Goal: Information Seeking & Learning: Check status

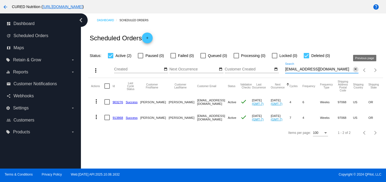
click at [356, 70] on mat-icon "close" at bounding box center [355, 69] width 4 height 4
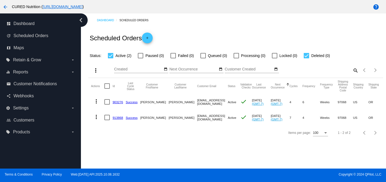
click at [305, 57] on div at bounding box center [305, 55] width 5 height 5
click at [306, 58] on input "Deleted (0)" at bounding box center [306, 58] width 0 height 0
checkbox input "false"
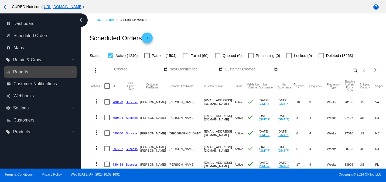
click at [32, 68] on label "equalizer Reports arrow_drop_down" at bounding box center [40, 72] width 69 height 9
click at [0, 0] on input "equalizer Reports arrow_drop_down" at bounding box center [0, 0] width 0 height 0
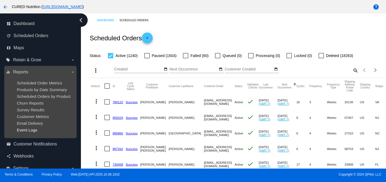
click at [25, 132] on span "Event Logs" at bounding box center [27, 130] width 20 height 5
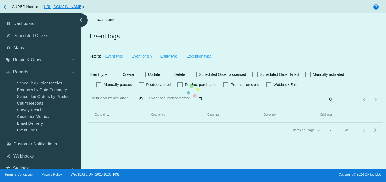
click at [171, 107] on mat-table "Event Id Sorted by Id descending Occurrence Customer Description Originator" at bounding box center [235, 114] width 294 height 15
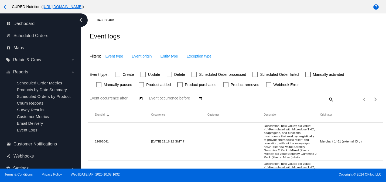
click at [172, 74] on div at bounding box center [168, 74] width 5 height 5
click at [169, 77] on input "Delete" at bounding box center [169, 77] width 0 height 0
checkbox input "true"
click at [144, 57] on span "Event origin" at bounding box center [147, 56] width 20 height 4
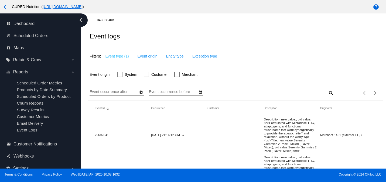
click at [147, 76] on div at bounding box center [146, 74] width 5 height 5
click at [146, 77] on input "Customer" at bounding box center [146, 77] width 0 height 0
checkbox input "true"
click at [141, 90] on div "Event occurrence after" at bounding box center [116, 90] width 54 height 11
click at [141, 94] on icon "Open calendar" at bounding box center [141, 92] width 3 height 3
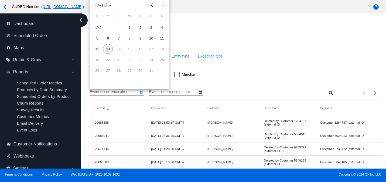
click at [107, 49] on div "13" at bounding box center [108, 49] width 10 height 10
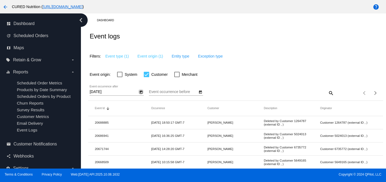
click at [141, 94] on icon "Open calendar" at bounding box center [141, 92] width 3 height 3
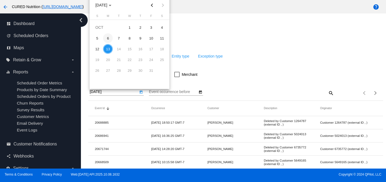
click at [108, 39] on div "6" at bounding box center [108, 38] width 10 height 10
type input "[DATE]"
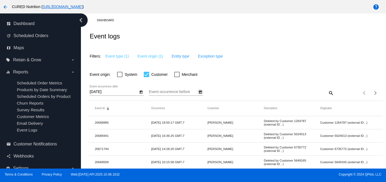
click at [199, 93] on icon "Open calendar" at bounding box center [200, 92] width 4 height 6
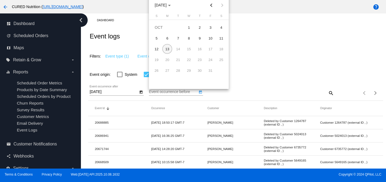
click at [169, 52] on div "13" at bounding box center [167, 49] width 10 height 10
type input "[DATE]"
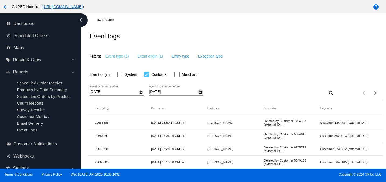
scroll to position [228, 0]
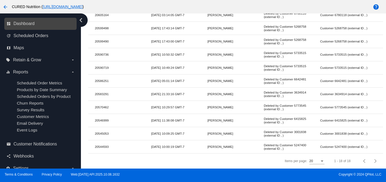
click at [32, 27] on link "dashboard Dashboard" at bounding box center [40, 23] width 68 height 9
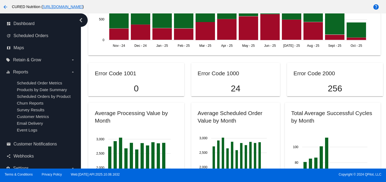
scroll to position [466, 0]
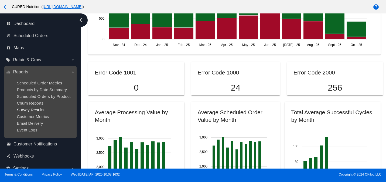
click at [33, 110] on span "Survey Results" at bounding box center [30, 110] width 27 height 5
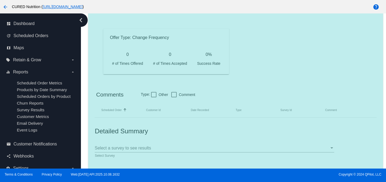
scroll to position [470, 0]
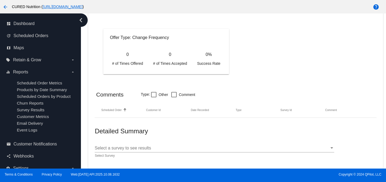
click at [153, 145] on div "Select a survey to see results Select a survey to see results" at bounding box center [214, 147] width 239 height 12
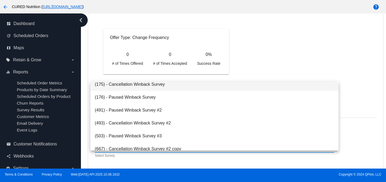
scroll to position [47, 0]
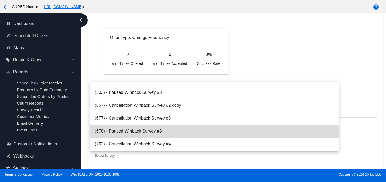
click at [148, 132] on span "(678) - Paused Winback Survey #3" at bounding box center [214, 131] width 239 height 13
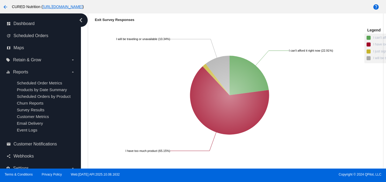
scroll to position [4858, 0]
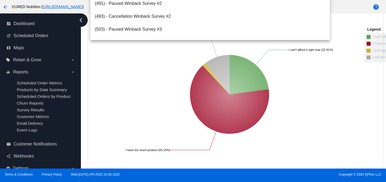
scroll to position [47, 0]
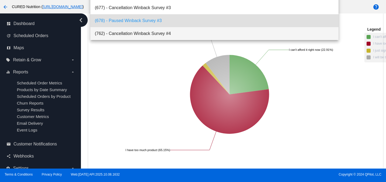
click at [134, 34] on span "(762) - Cancellation Winback Survey #4" at bounding box center [214, 33] width 239 height 13
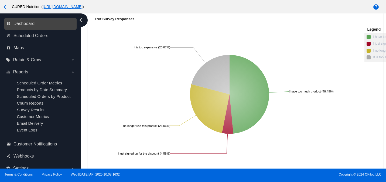
click at [41, 22] on link "dashboard Dashboard" at bounding box center [40, 23] width 68 height 9
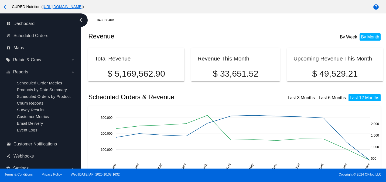
click at [336, 74] on p "$ 49,529.21" at bounding box center [334, 74] width 83 height 10
copy div "$ 49,529.21"
click at [226, 73] on p "$ 33,651.52" at bounding box center [235, 74] width 76 height 10
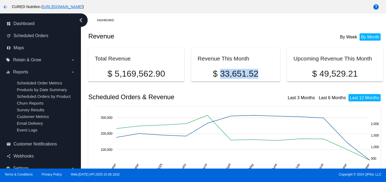
click at [226, 73] on p "$ 33,651.52" at bounding box center [235, 74] width 76 height 10
copy div "$ 33,651.52"
